Goal: Find specific page/section: Find specific page/section

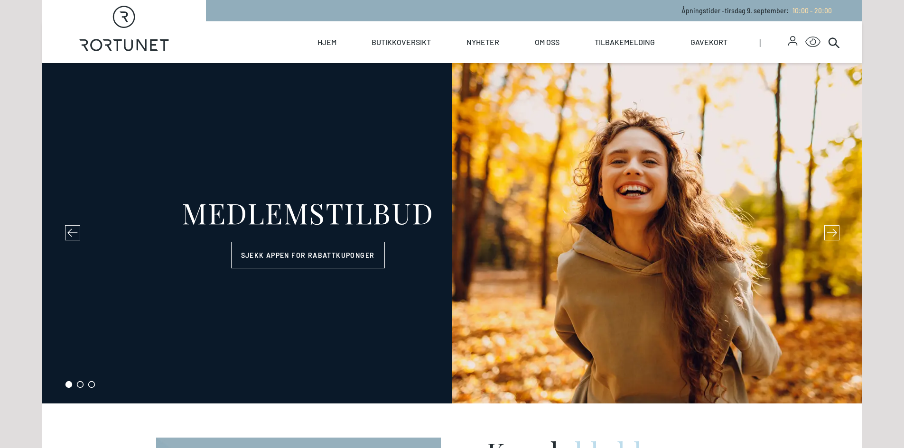
select select "NO"
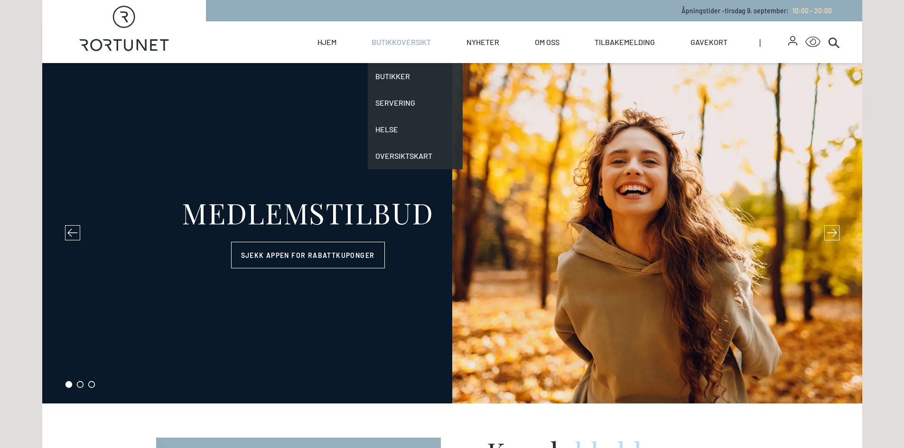
click at [400, 44] on link "Butikkoversikt" at bounding box center [401, 42] width 59 height 42
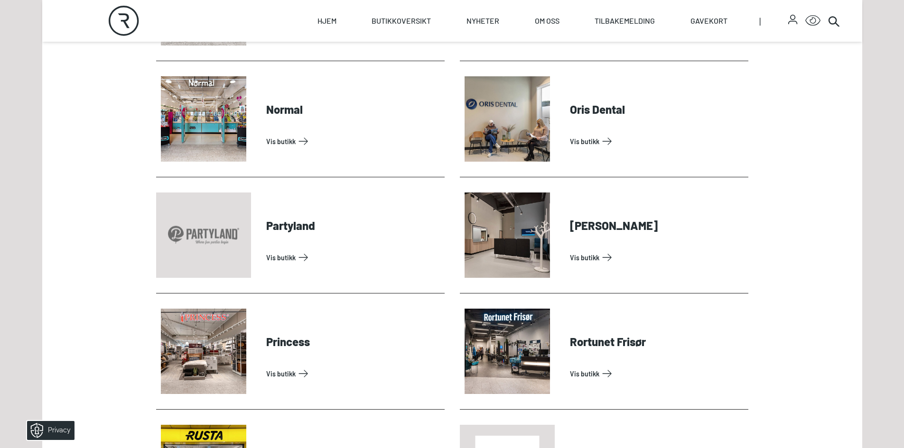
scroll to position [2135, 0]
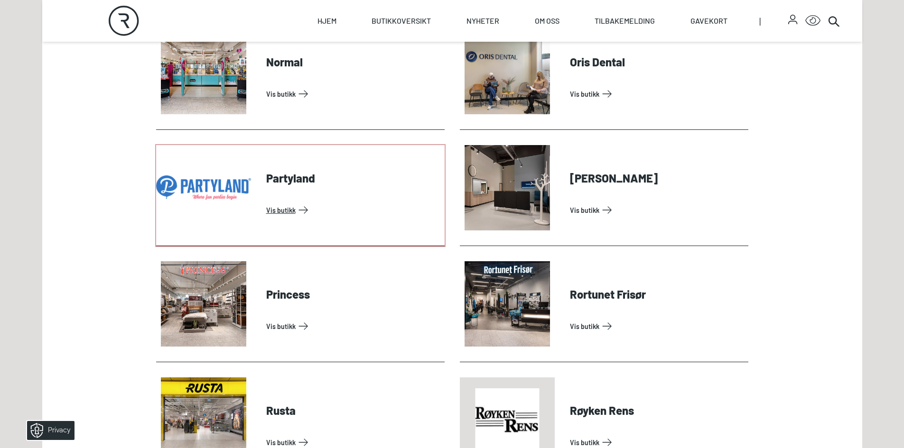
click at [282, 211] on link "Vis butikk" at bounding box center [353, 210] width 175 height 15
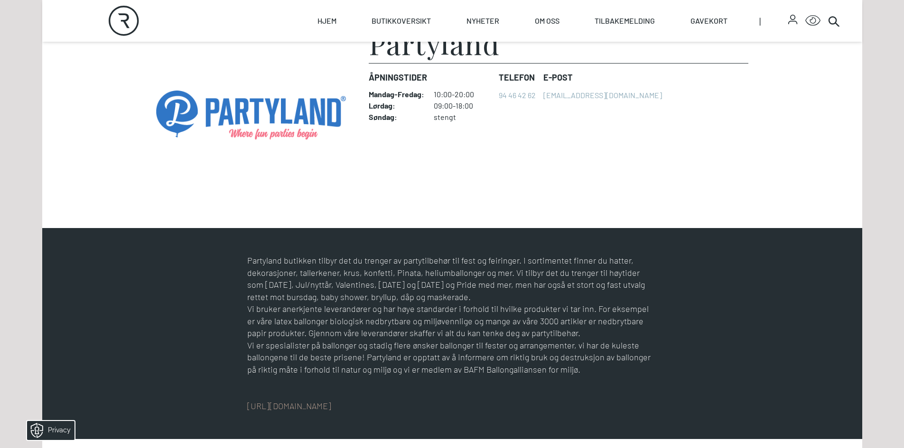
scroll to position [427, 0]
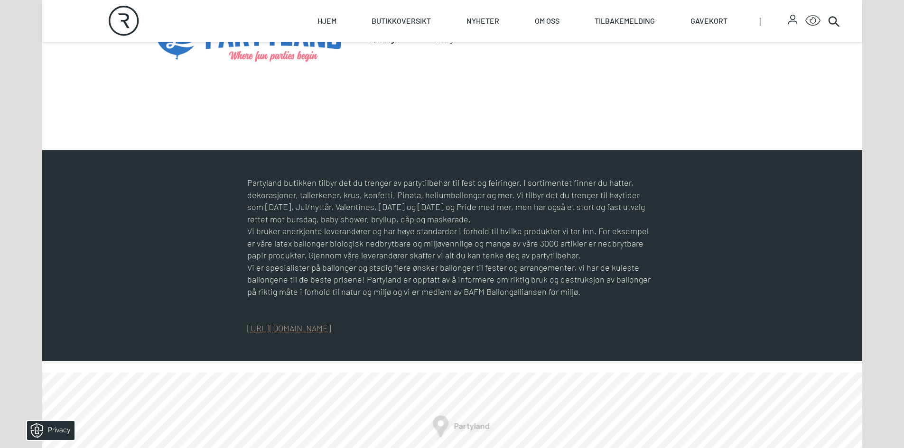
click at [320, 329] on link "[URL][DOMAIN_NAME]" at bounding box center [289, 328] width 84 height 10
